Goal: Information Seeking & Learning: Find specific fact

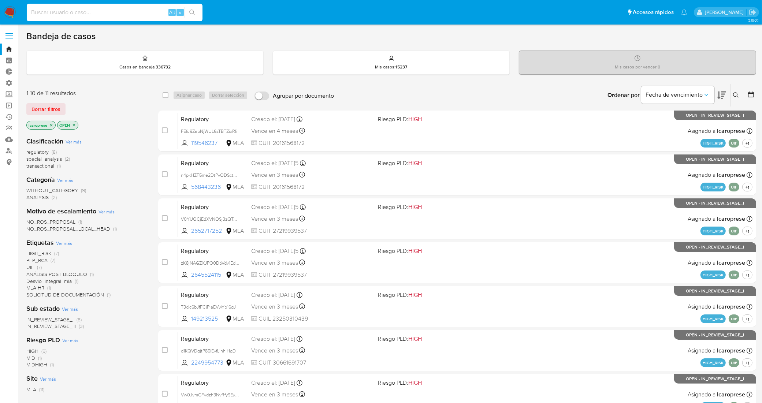
click at [130, 12] on input at bounding box center [115, 13] width 176 height 10
paste input "809964889"
type input "809964889"
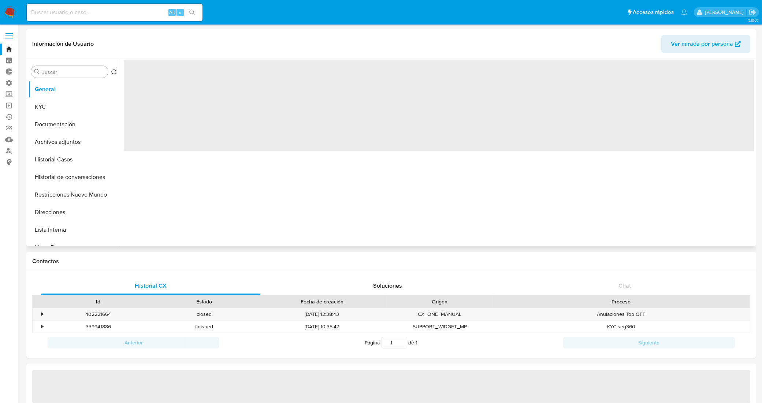
select select "10"
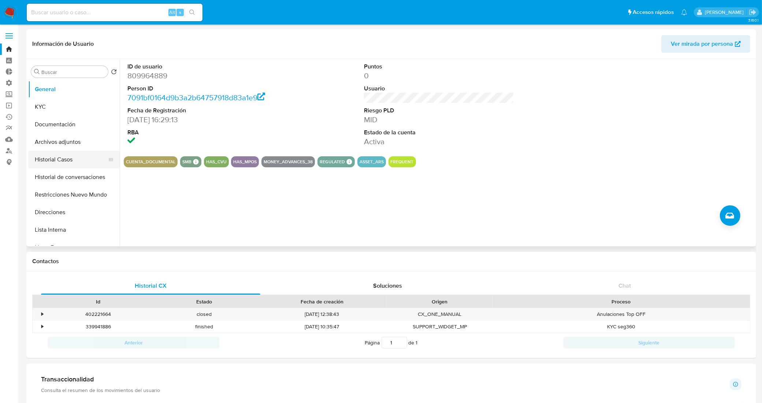
click at [72, 162] on button "Historial Casos" at bounding box center [71, 160] width 86 height 18
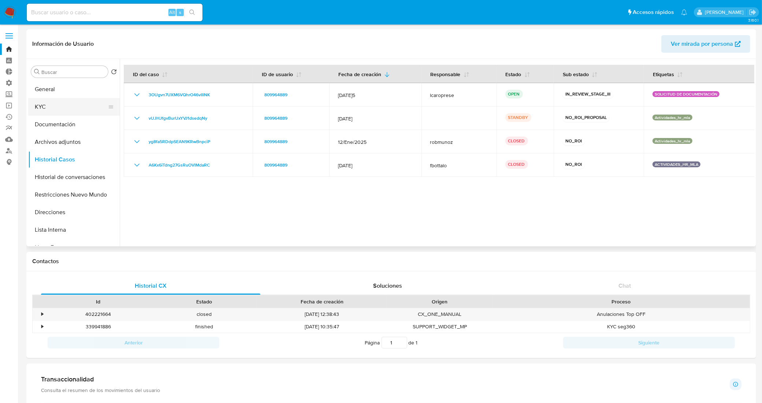
click at [66, 108] on button "KYC" at bounding box center [71, 107] width 86 height 18
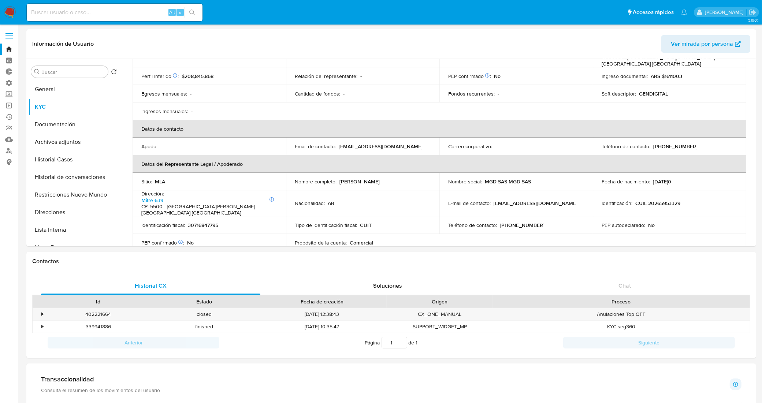
scroll to position [137, 0]
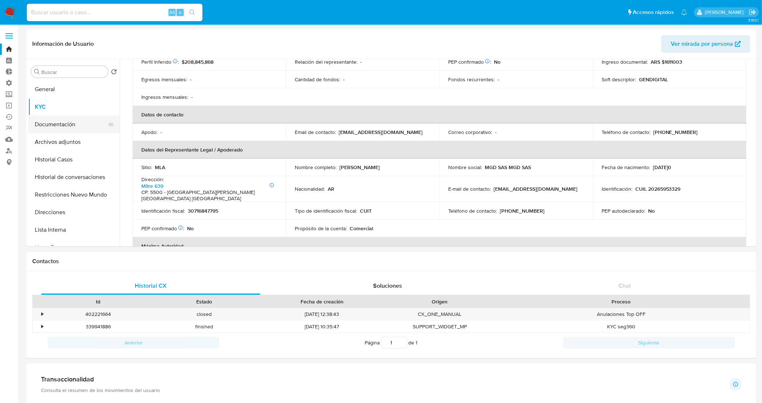
click at [63, 122] on button "Documentación" at bounding box center [71, 125] width 86 height 18
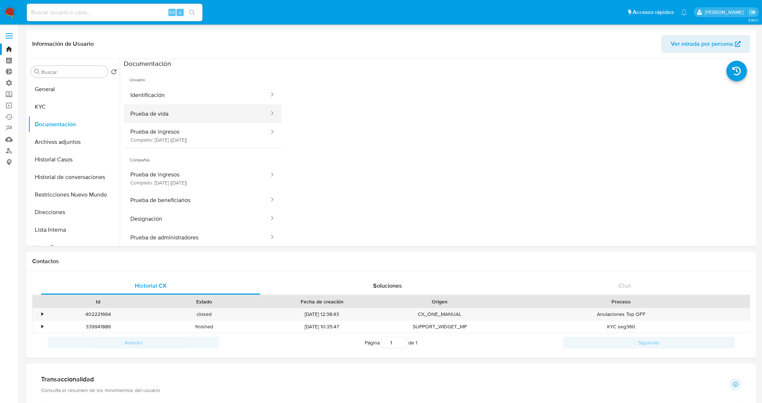
click at [169, 108] on button "Prueba de vida" at bounding box center [197, 113] width 146 height 19
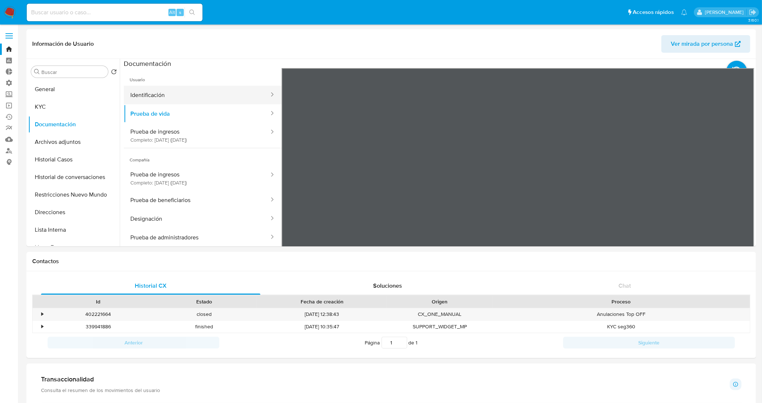
click at [241, 98] on button "Identificación" at bounding box center [197, 95] width 146 height 19
click at [83, 105] on button "KYC" at bounding box center [71, 107] width 86 height 18
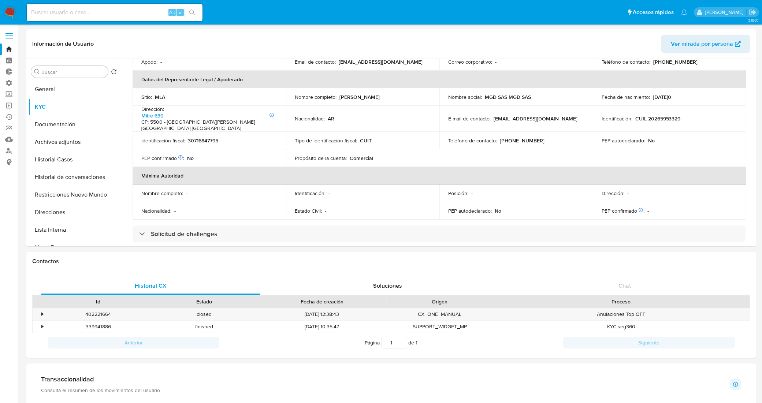
scroll to position [183, 0]
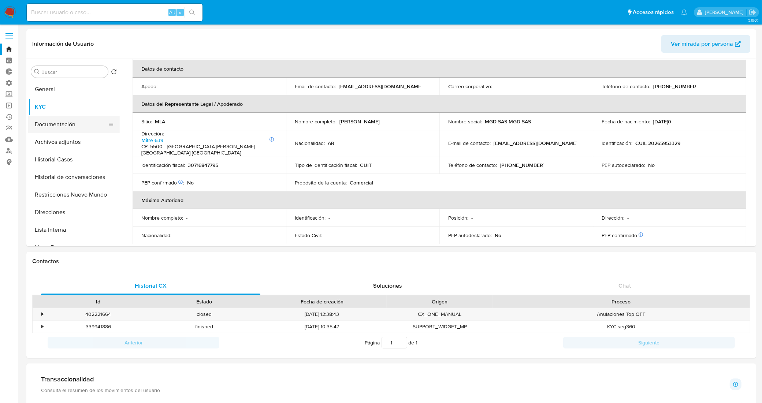
click at [73, 129] on button "Documentación" at bounding box center [71, 125] width 86 height 18
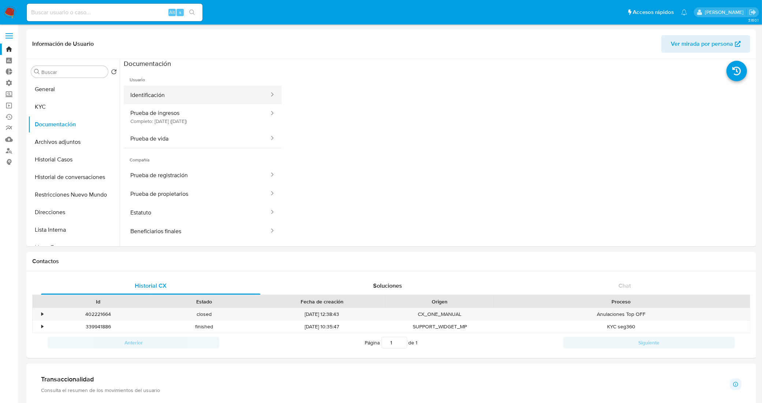
click at [183, 98] on button "Identificación" at bounding box center [197, 95] width 146 height 19
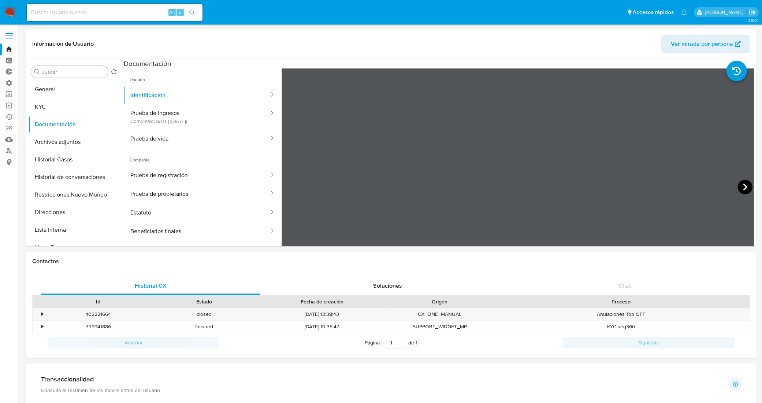
click at [738, 189] on icon at bounding box center [745, 187] width 15 height 15
click at [290, 187] on icon at bounding box center [290, 187] width 15 height 15
click at [46, 107] on button "KYC" at bounding box center [71, 107] width 86 height 18
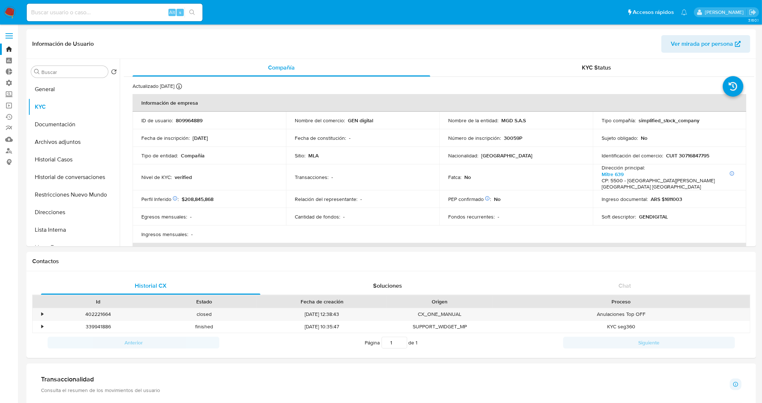
scroll to position [229, 0]
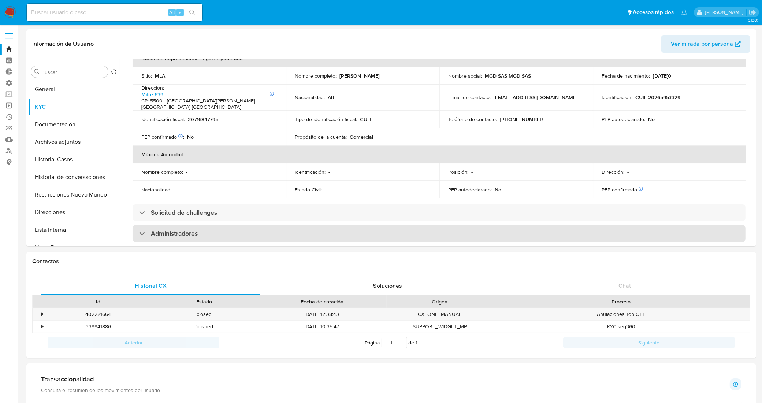
click at [222, 225] on div "Administradores" at bounding box center [439, 233] width 613 height 17
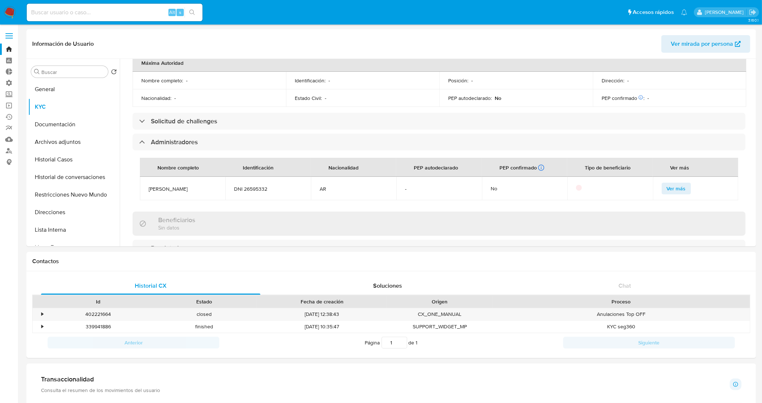
scroll to position [366, 0]
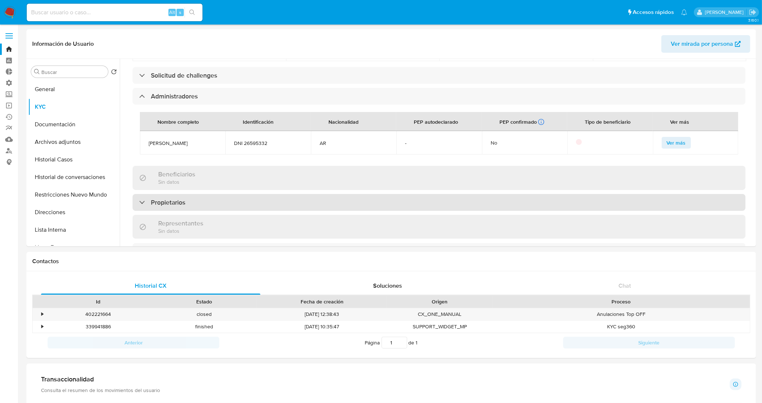
drag, startPoint x: 237, startPoint y: 194, endPoint x: 240, endPoint y: 191, distance: 4.7
click at [237, 194] on div "Propietarios" at bounding box center [439, 202] width 613 height 17
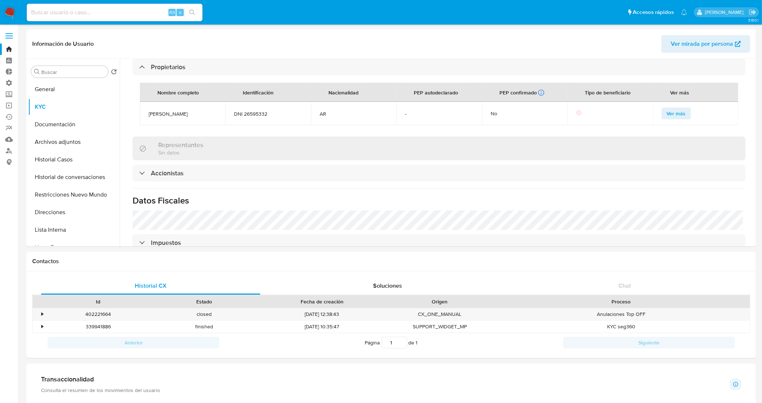
scroll to position [504, 0]
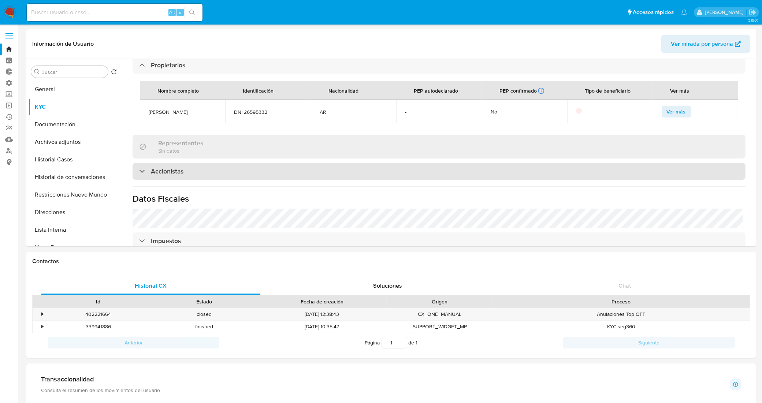
click at [254, 166] on div "Accionistas" at bounding box center [439, 171] width 613 height 17
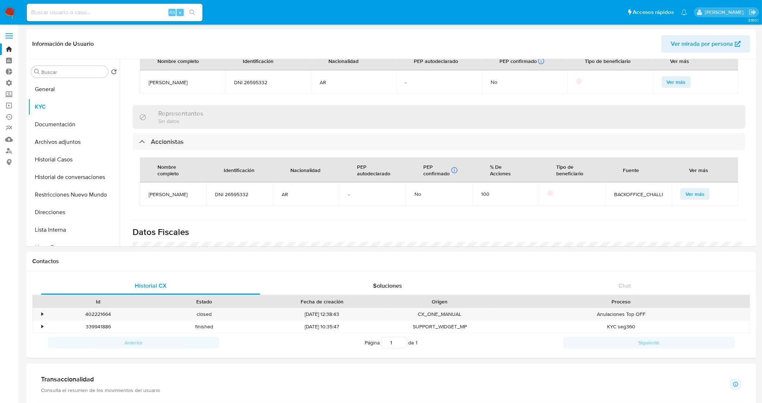
scroll to position [549, 0]
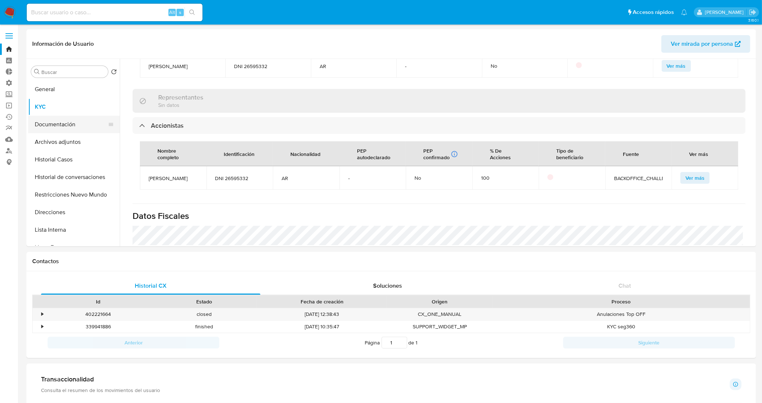
click at [52, 126] on button "Documentación" at bounding box center [71, 125] width 86 height 18
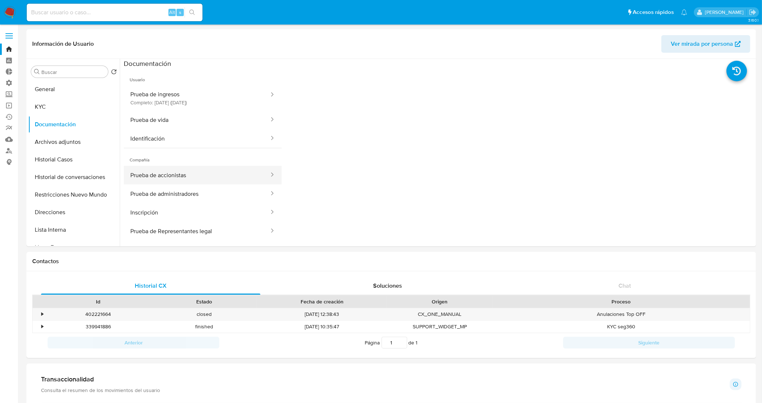
click at [198, 175] on button "Prueba de accionistas" at bounding box center [197, 175] width 146 height 19
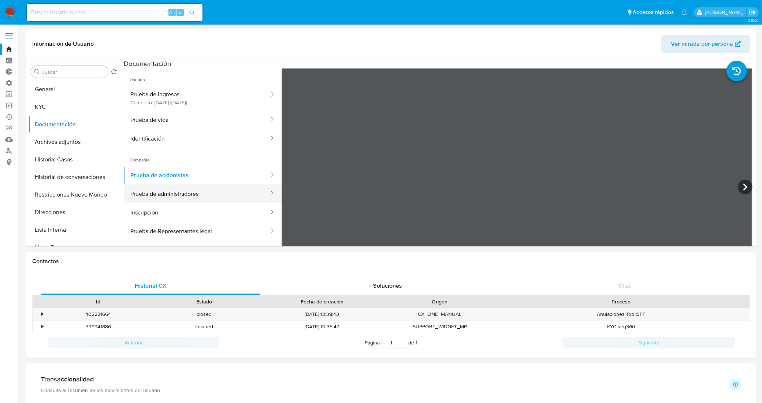
click at [208, 196] on button "Prueba de administradores" at bounding box center [197, 194] width 146 height 19
click at [55, 114] on button "KYC" at bounding box center [71, 107] width 86 height 18
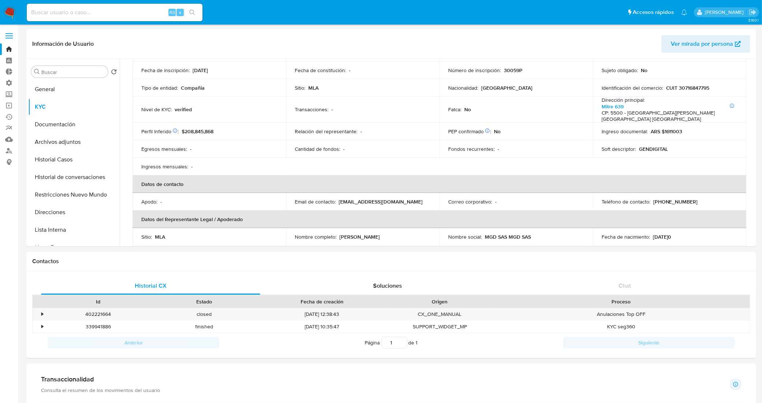
scroll to position [183, 0]
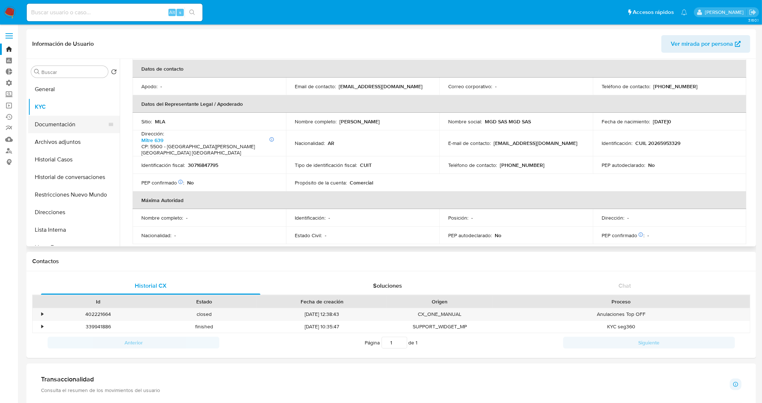
click at [79, 117] on button "Documentación" at bounding box center [71, 125] width 86 height 18
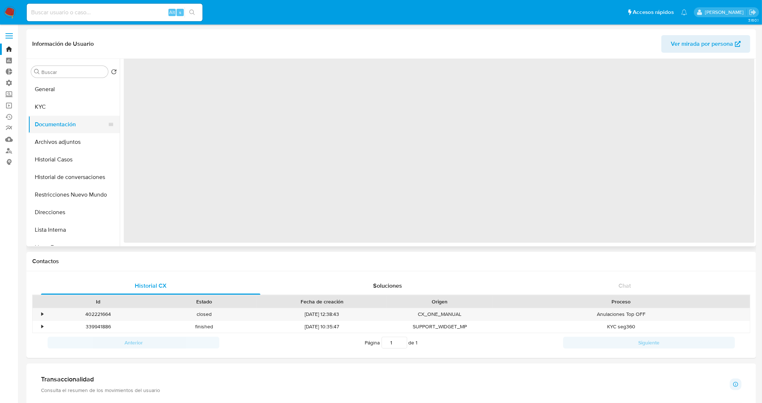
scroll to position [0, 0]
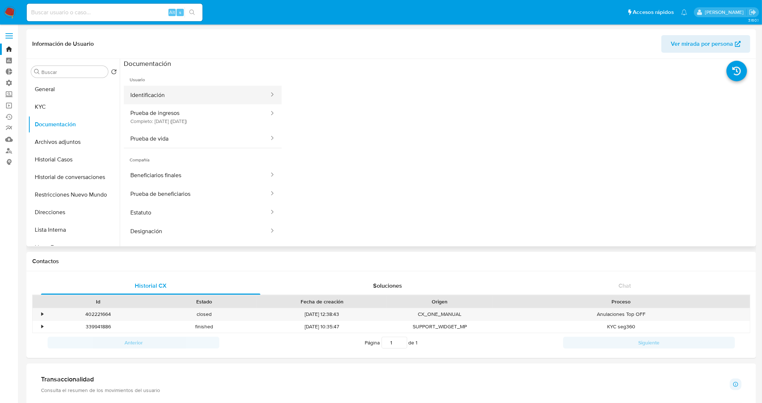
click at [168, 97] on button "Identificación" at bounding box center [197, 95] width 146 height 19
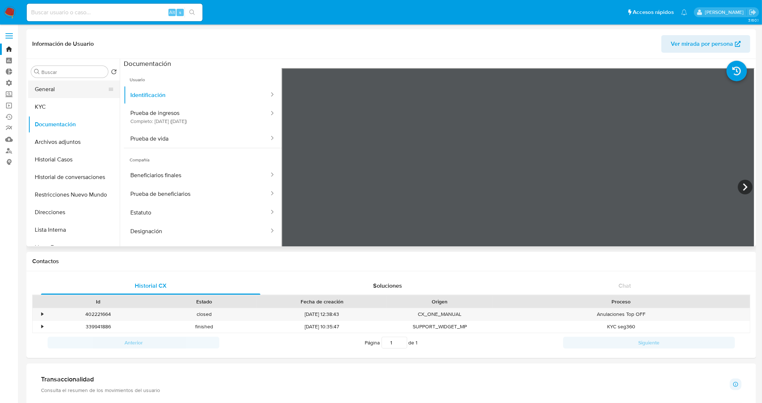
click at [66, 97] on button "General" at bounding box center [71, 90] width 86 height 18
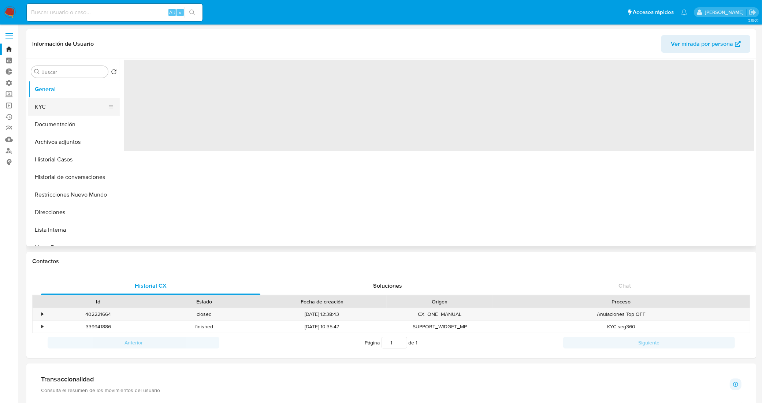
click at [72, 108] on button "KYC" at bounding box center [71, 107] width 86 height 18
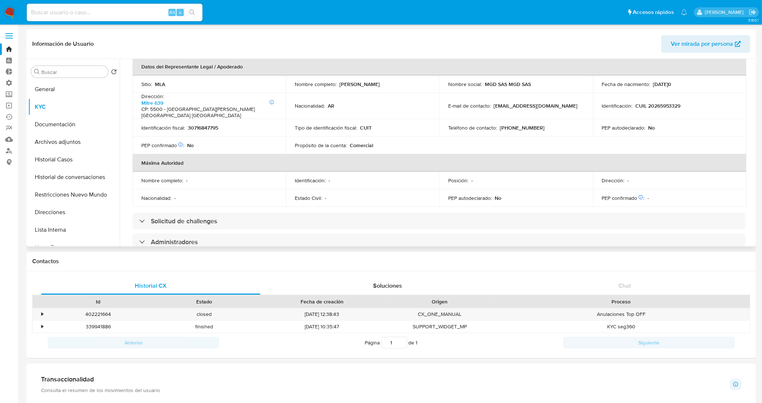
scroll to position [207, 0]
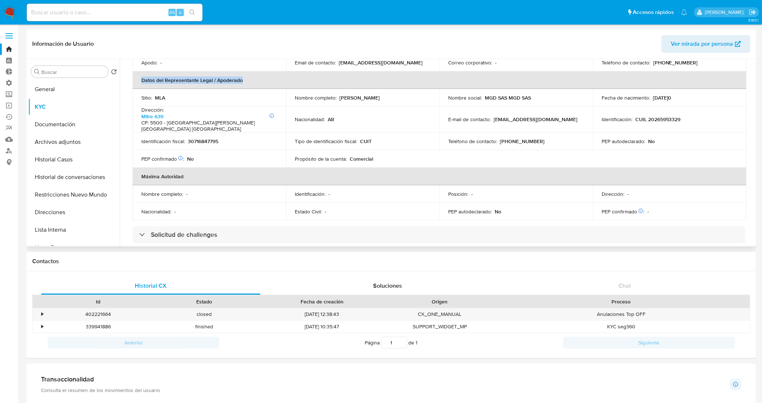
drag, startPoint x: 142, startPoint y: 65, endPoint x: 242, endPoint y: 83, distance: 101.9
click at [242, 83] on th "Datos del Representante Legal / Apoderado" at bounding box center [440, 80] width 614 height 18
copy th "Datos del Representante Legal / Apoderado"
drag, startPoint x: 385, startPoint y: 94, endPoint x: 338, endPoint y: 99, distance: 46.7
click at [338, 99] on div "Nombre completo : Oscar Antonio Gil" at bounding box center [363, 97] width 136 height 7
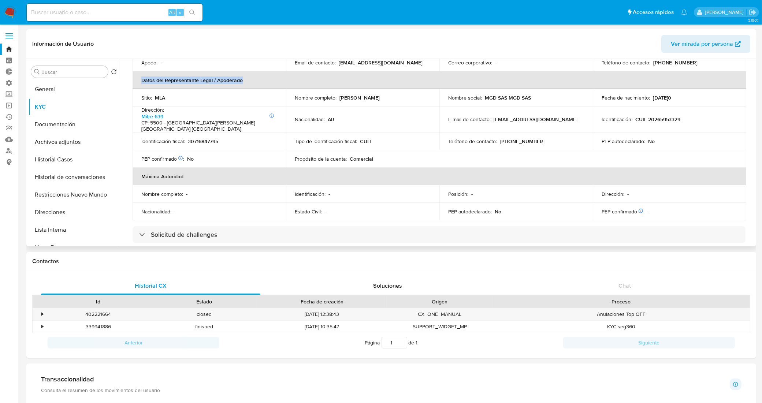
copy p "Oscar Antonio Gil"
click at [669, 116] on p "CUIL 20265953329" at bounding box center [657, 119] width 45 height 7
click at [685, 119] on div "Identificación : CUIL 20265953329" at bounding box center [670, 119] width 136 height 7
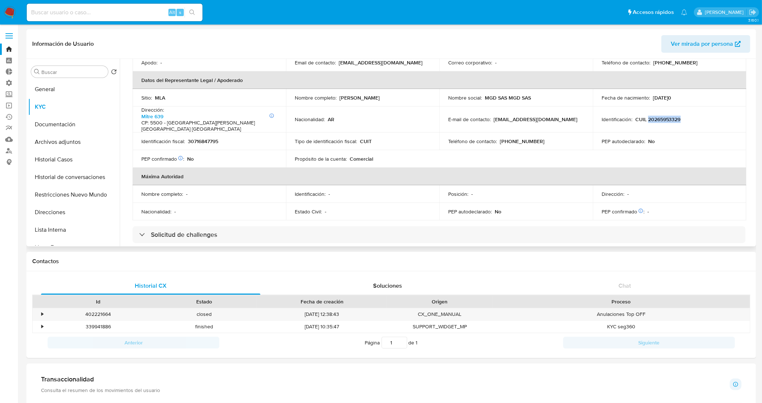
drag, startPoint x: 684, startPoint y: 117, endPoint x: 647, endPoint y: 114, distance: 37.1
click at [647, 116] on div "Identificación : CUIL 20265953329" at bounding box center [670, 119] width 136 height 7
copy p "20265953329"
click at [70, 142] on button "Archivos adjuntos" at bounding box center [71, 142] width 86 height 18
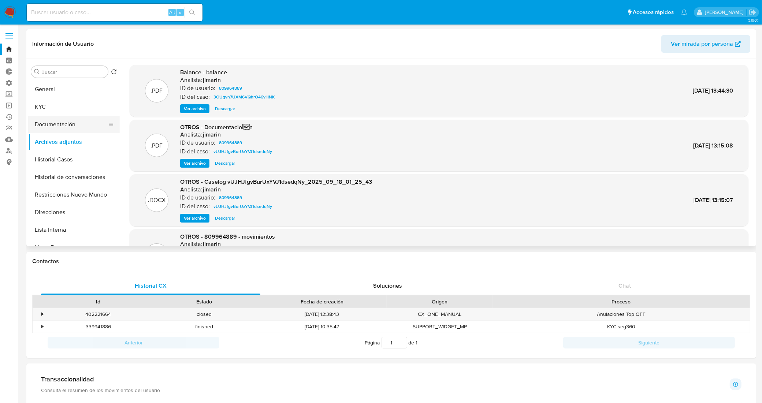
click at [70, 125] on button "Documentación" at bounding box center [71, 125] width 86 height 18
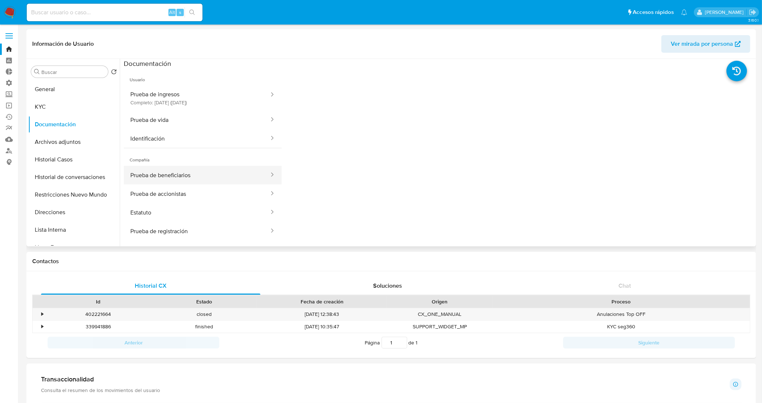
click at [194, 180] on button "Prueba de beneficiarios" at bounding box center [197, 175] width 146 height 19
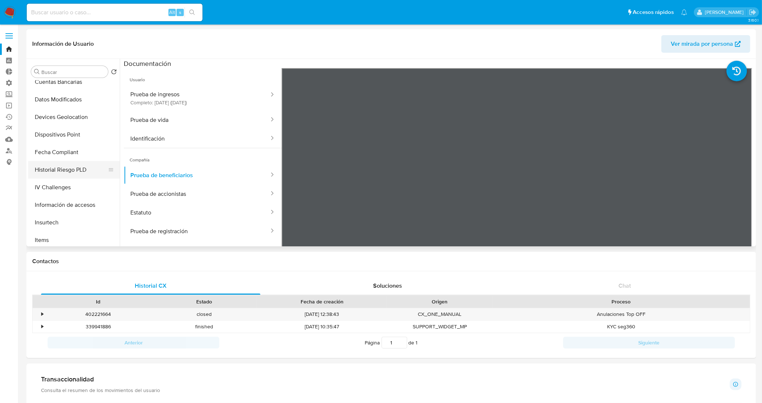
scroll to position [320, 0]
click at [68, 176] on button "IV Challenges" at bounding box center [71, 173] width 86 height 18
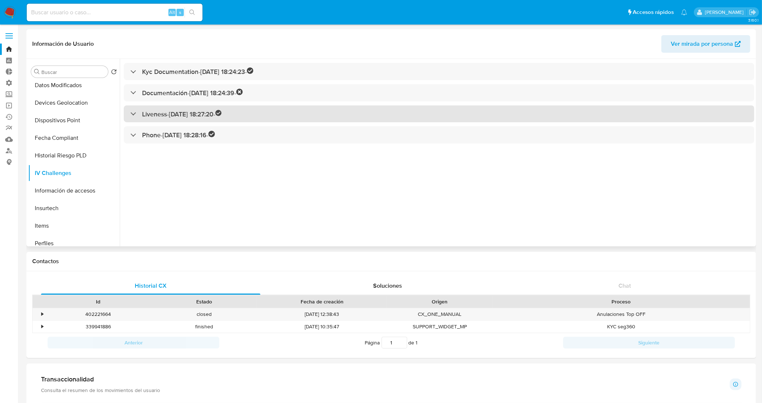
click at [134, 111] on div "Liveness - 23/08/2021 18:27:20 -" at bounding box center [176, 114] width 92 height 8
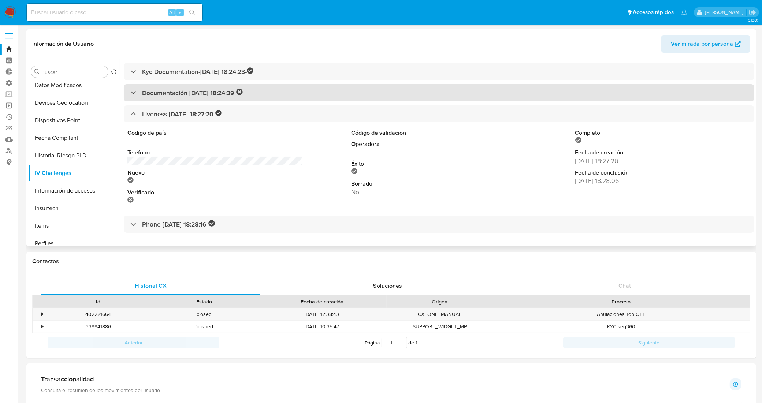
click at [130, 90] on div "Documentación - 23/08/2021 18:24:39 -" at bounding box center [186, 93] width 112 height 8
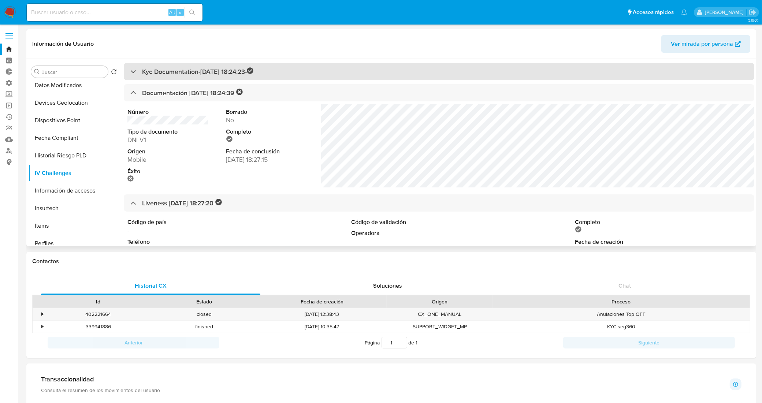
click at [132, 70] on div "Kyc Documentation - 23/08/2021 18:24:23 -" at bounding box center [191, 71] width 123 height 8
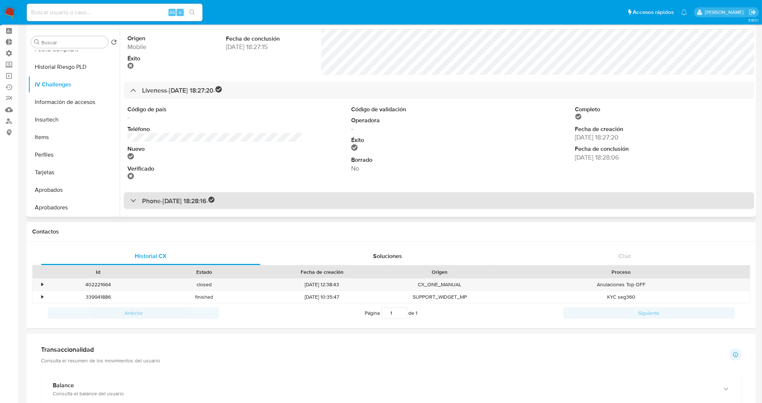
scroll to position [46, 0]
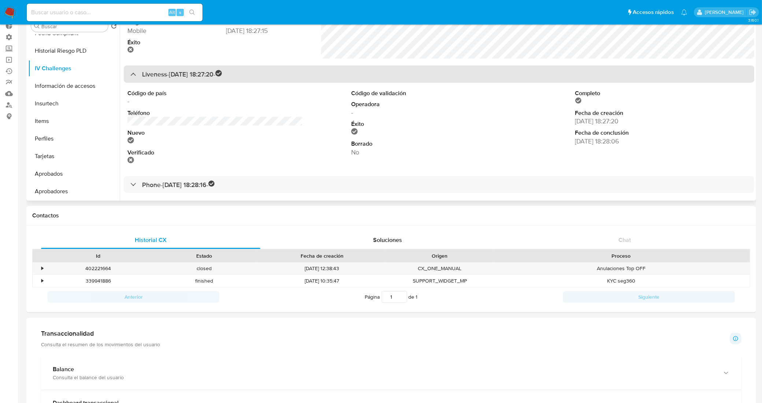
click at [130, 74] on div at bounding box center [130, 74] width 0 height 0
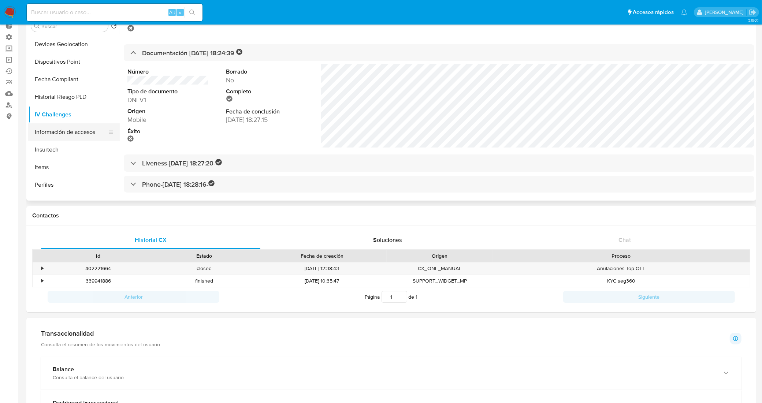
scroll to position [334, 0]
click at [64, 81] on button "Fecha Compliant" at bounding box center [71, 79] width 86 height 18
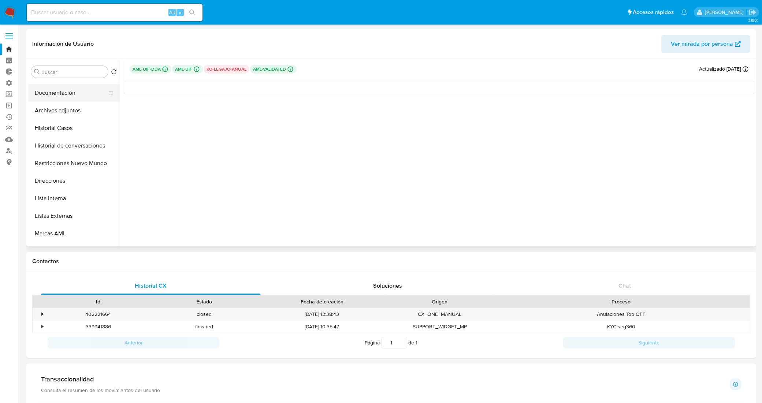
scroll to position [0, 0]
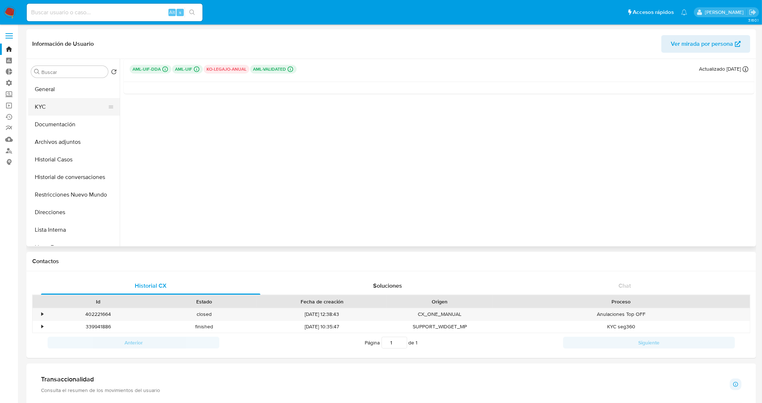
click at [68, 109] on button "KYC" at bounding box center [71, 107] width 86 height 18
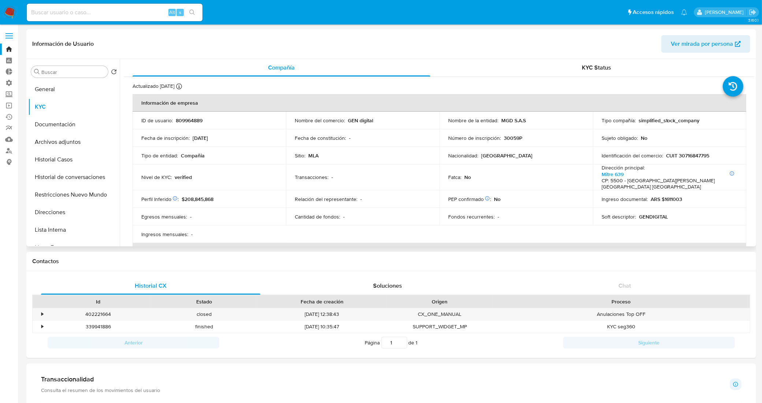
click at [185, 123] on p "809964889" at bounding box center [189, 120] width 27 height 7
copy p "809964889"
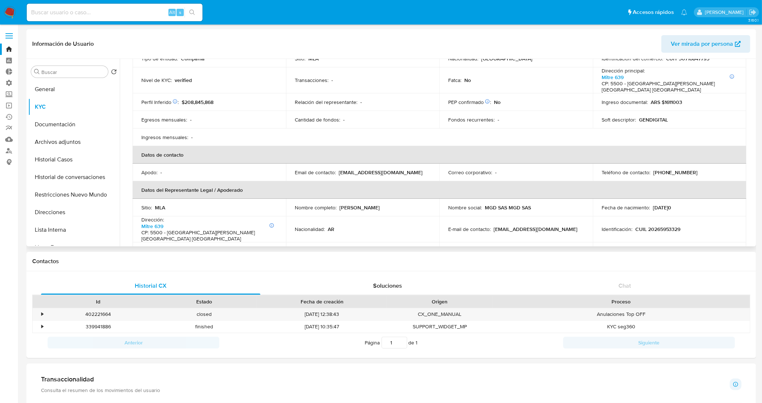
scroll to position [92, 0]
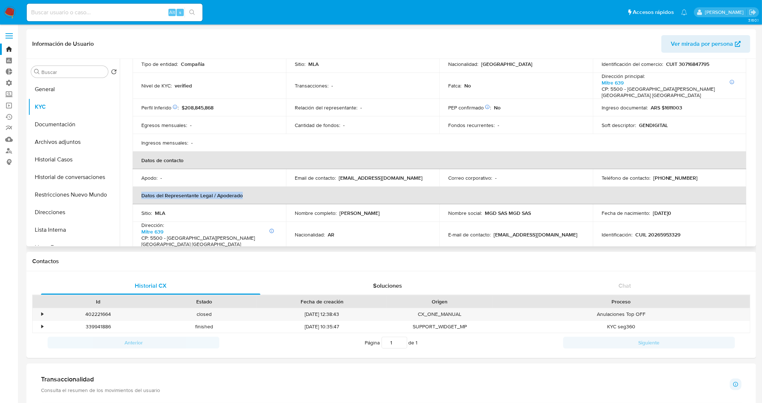
drag, startPoint x: 141, startPoint y: 196, endPoint x: 252, endPoint y: 192, distance: 110.7
click at [252, 192] on th "Datos del Representante Legal / Apoderado" at bounding box center [440, 196] width 614 height 18
copy th "Datos del Representante Legal / Apoderado"
drag, startPoint x: 387, startPoint y: 215, endPoint x: 339, endPoint y: 215, distance: 48.0
click at [339, 215] on div "Nombre completo : Oscar Antonio Gil" at bounding box center [363, 213] width 136 height 7
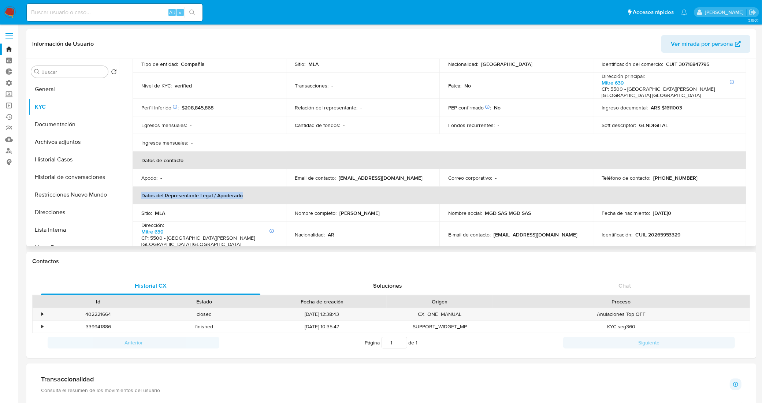
copy p "Oscar Antonio Gil"
click at [670, 231] on p "CUIL 20265953329" at bounding box center [657, 234] width 45 height 7
copy p "20265953329"
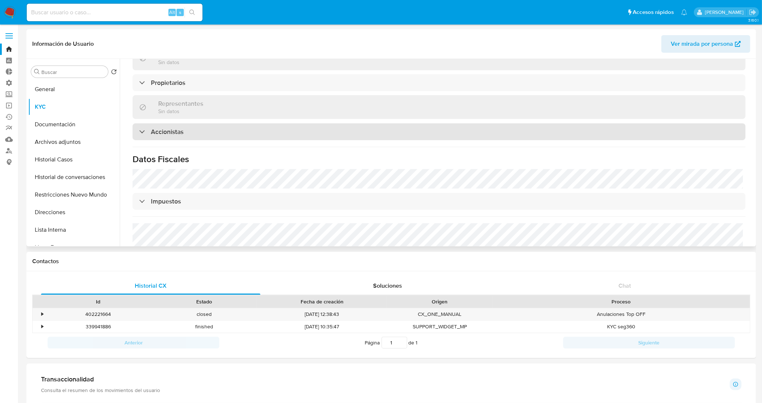
scroll to position [358, 0]
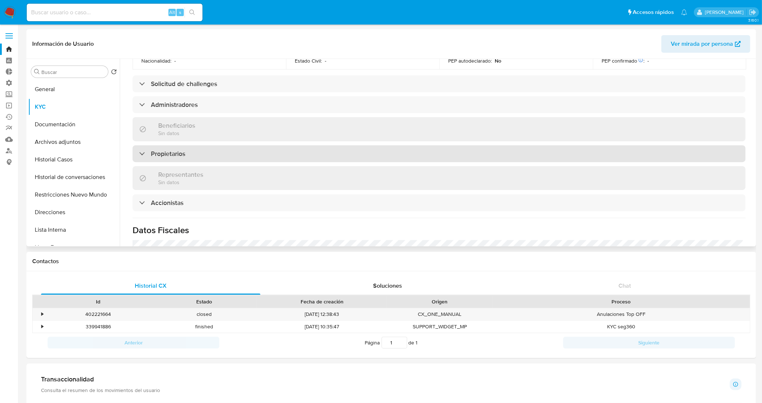
click at [237, 145] on div "Propietarios" at bounding box center [439, 153] width 613 height 17
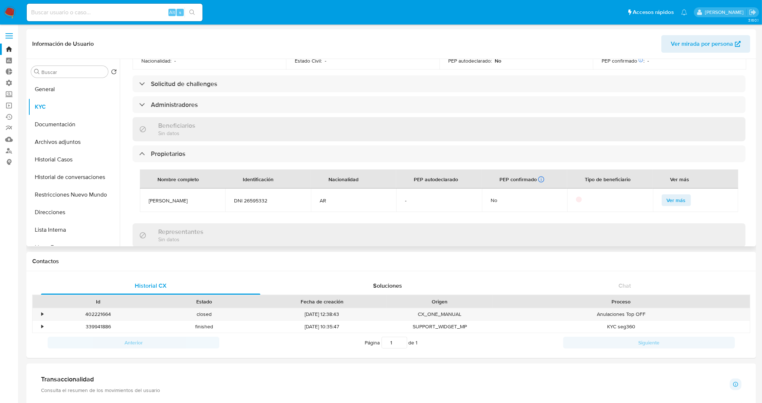
drag, startPoint x: 198, startPoint y: 193, endPoint x: 145, endPoint y: 197, distance: 53.2
click at [145, 197] on td "Diego Matías Gil" at bounding box center [182, 200] width 85 height 23
copy span "Diego Matías Gil"
click at [79, 88] on button "General" at bounding box center [71, 90] width 86 height 18
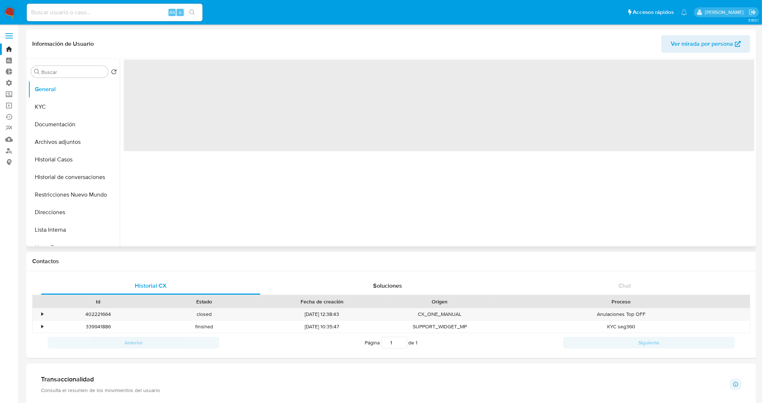
scroll to position [0, 0]
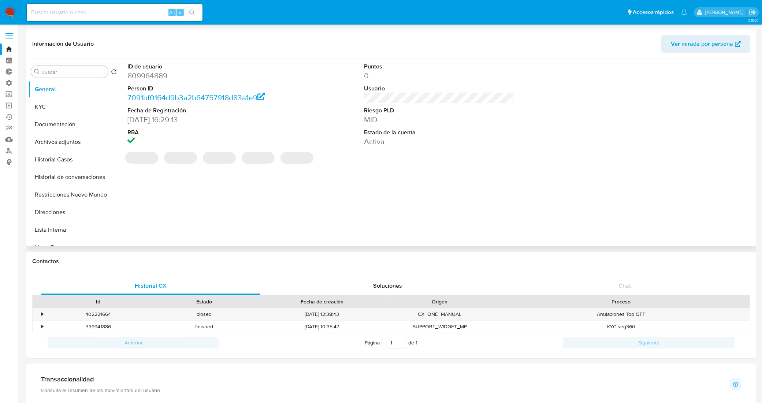
click at [160, 79] on dd "809964889" at bounding box center [202, 76] width 151 height 10
copy dd "809964889"
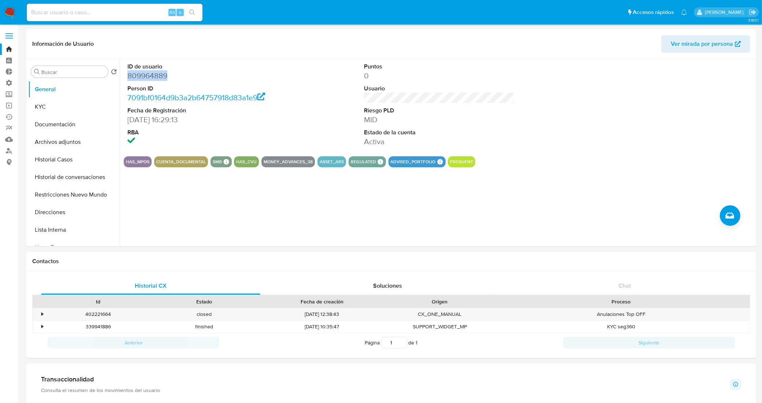
click at [7, 50] on link "Bandeja" at bounding box center [43, 49] width 87 height 11
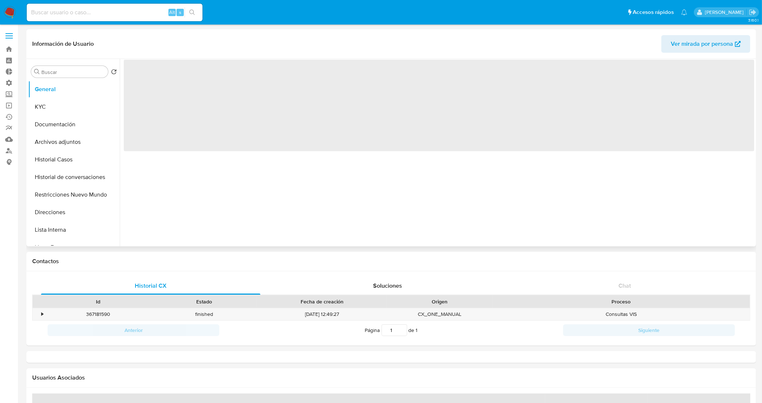
select select "10"
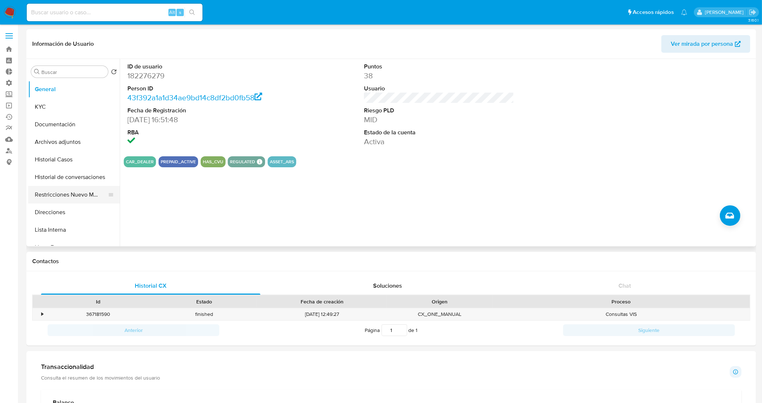
click at [67, 196] on button "Restricciones Nuevo Mundo" at bounding box center [71, 195] width 86 height 18
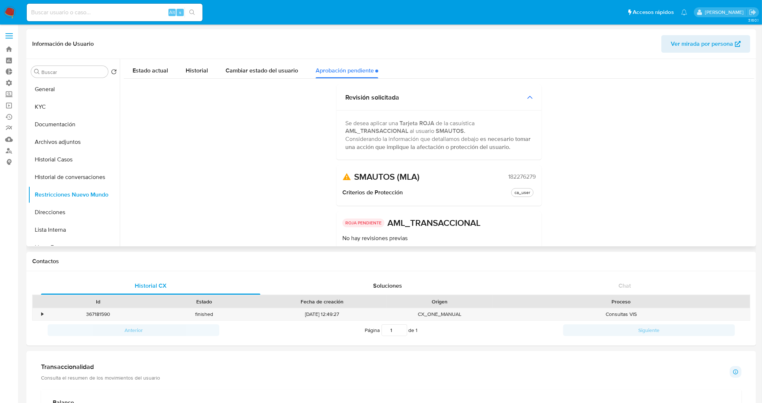
scroll to position [46, 0]
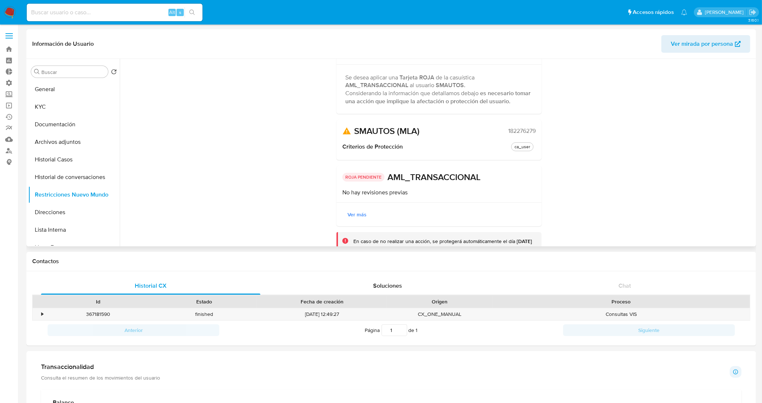
click at [361, 213] on span "Ver más" at bounding box center [357, 214] width 19 height 10
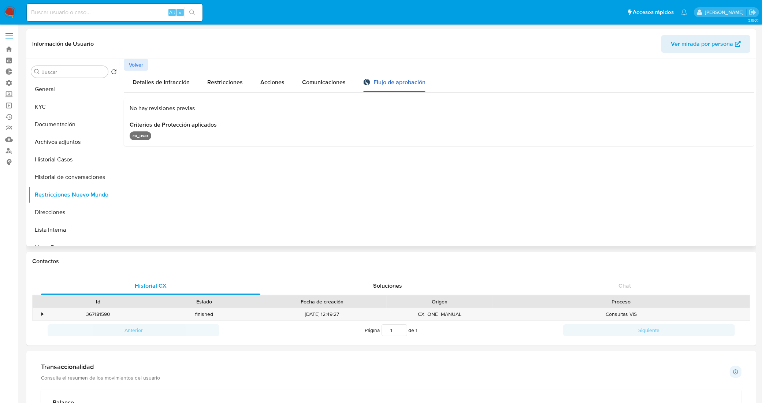
click at [387, 81] on div "Flujo de aprobación" at bounding box center [394, 83] width 62 height 8
click at [175, 81] on span "Detalles de Infracción" at bounding box center [161, 82] width 57 height 8
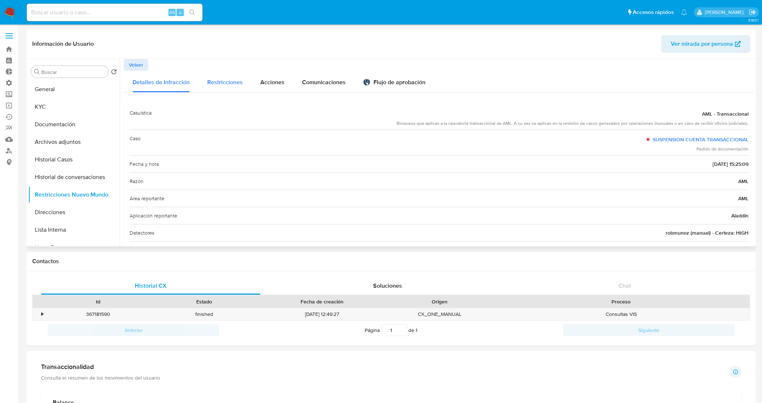
click at [212, 83] on span "Restricciones" at bounding box center [225, 82] width 36 height 8
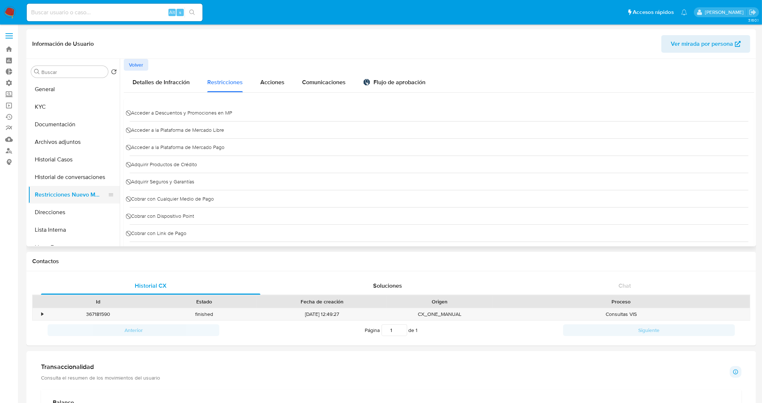
click at [76, 192] on button "Restricciones Nuevo Mundo" at bounding box center [71, 195] width 86 height 18
click at [134, 68] on span "Volver" at bounding box center [136, 65] width 14 height 10
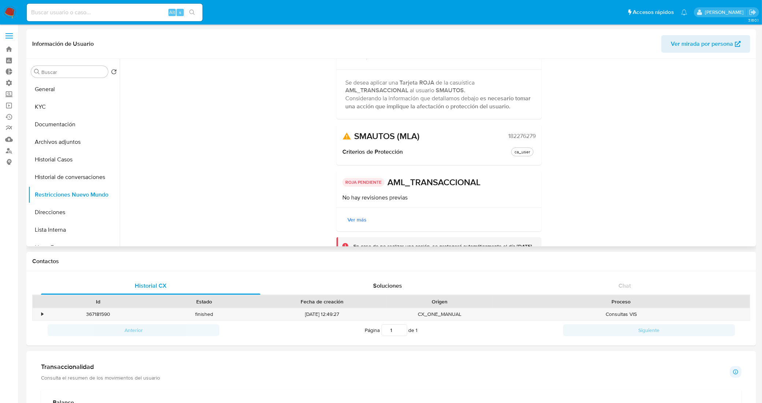
scroll to position [81, 0]
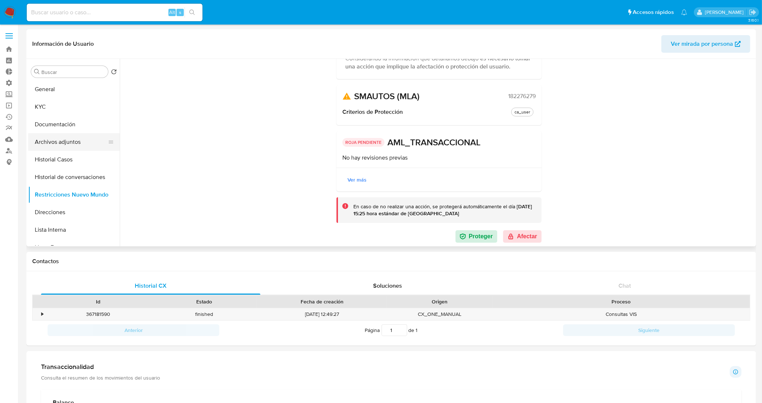
click at [64, 141] on button "Archivos adjuntos" at bounding box center [71, 142] width 86 height 18
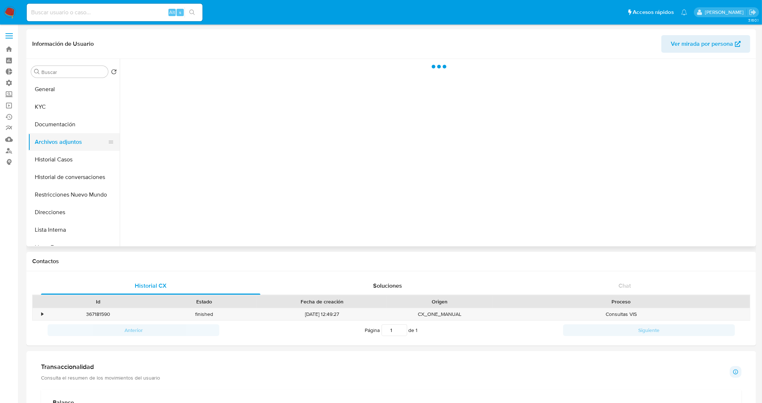
scroll to position [0, 0]
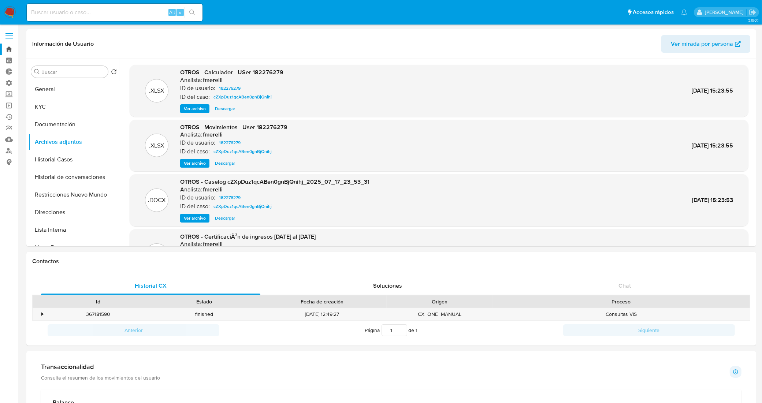
click at [11, 46] on link "Bandeja" at bounding box center [43, 49] width 87 height 11
